Goal: Register for event/course

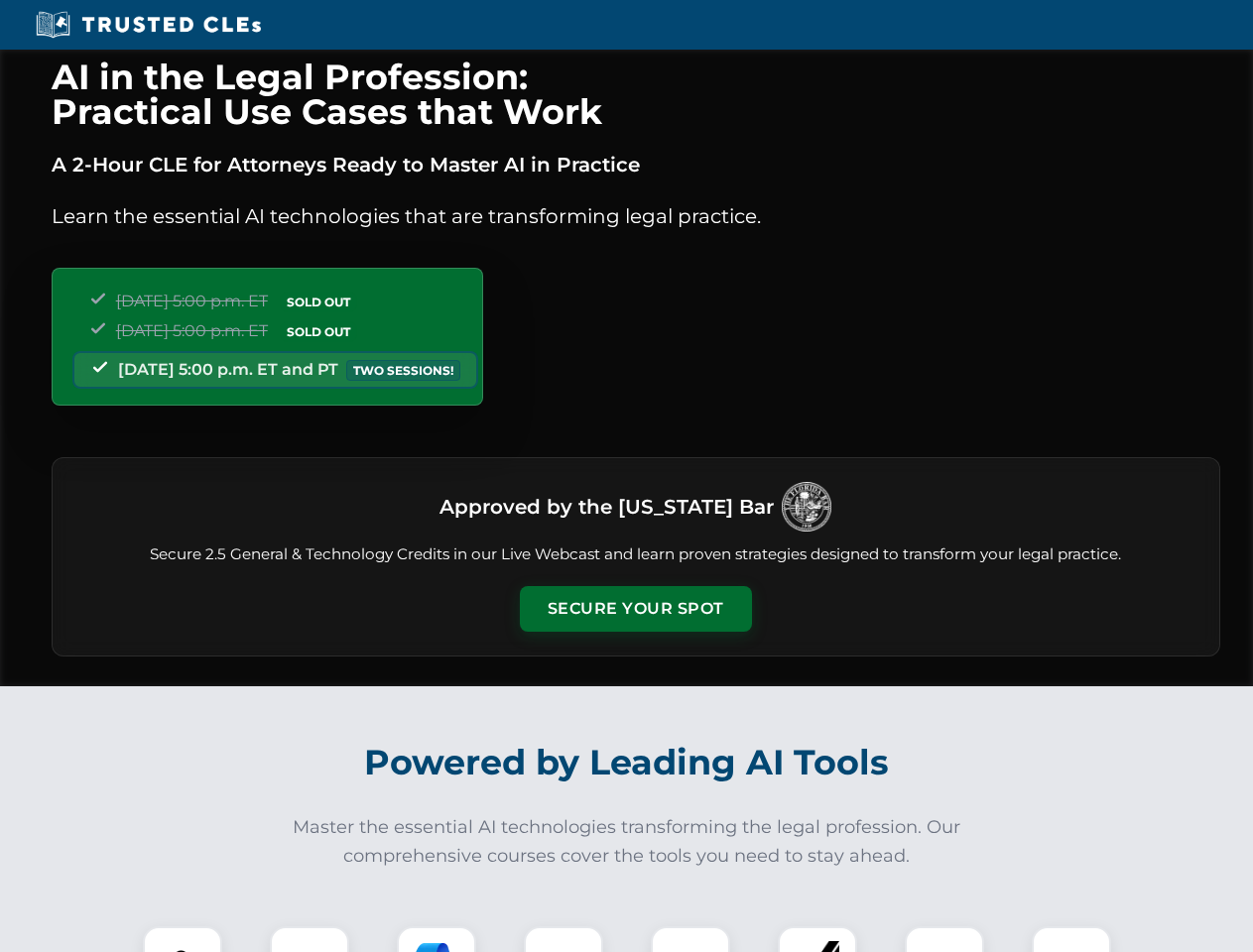
click at [635, 609] on button "Secure Your Spot" at bounding box center [636, 609] width 233 height 46
click at [183, 939] on img at bounding box center [183, 966] width 58 height 58
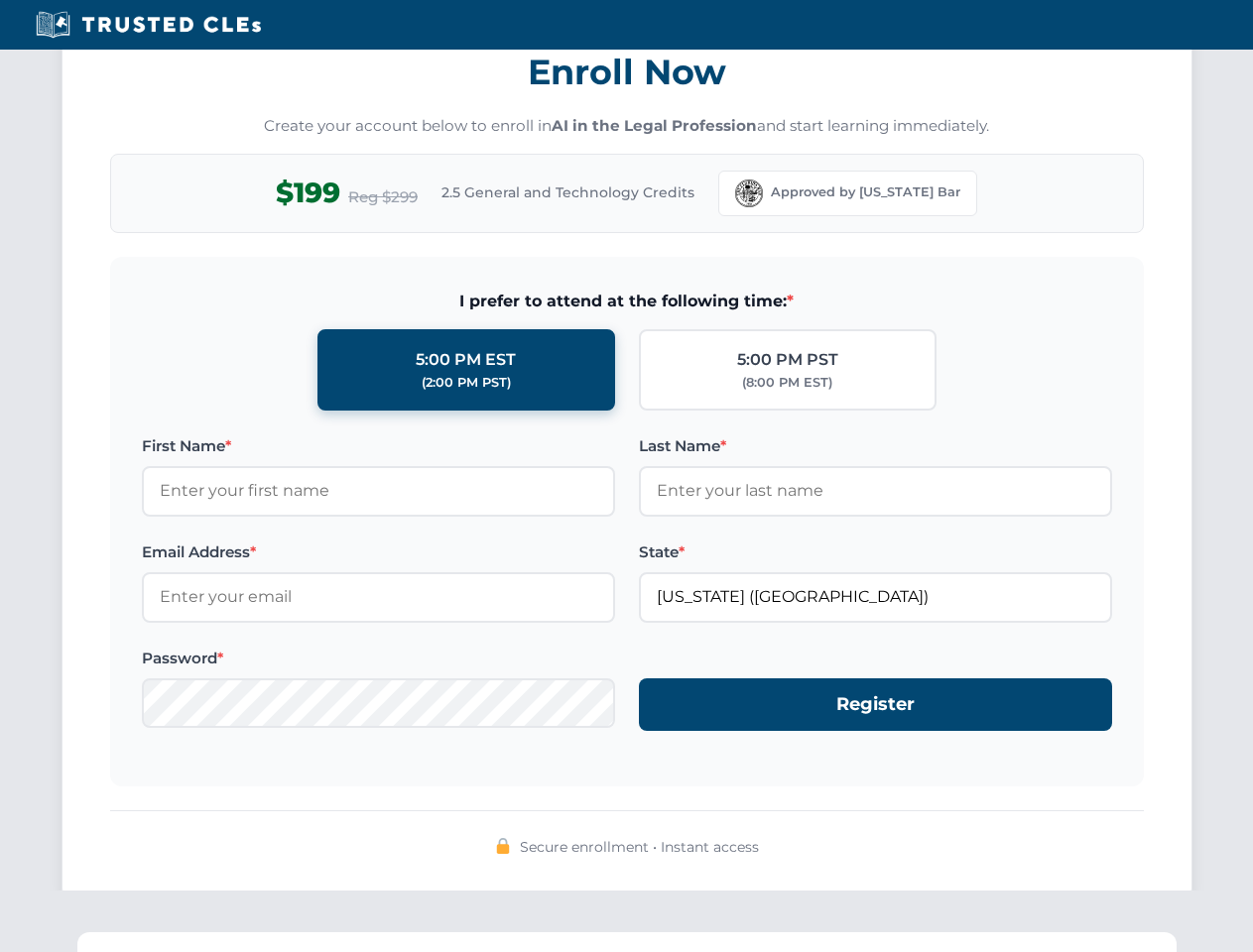
scroll to position [1947, 0]
